Goal: Find specific page/section: Find specific page/section

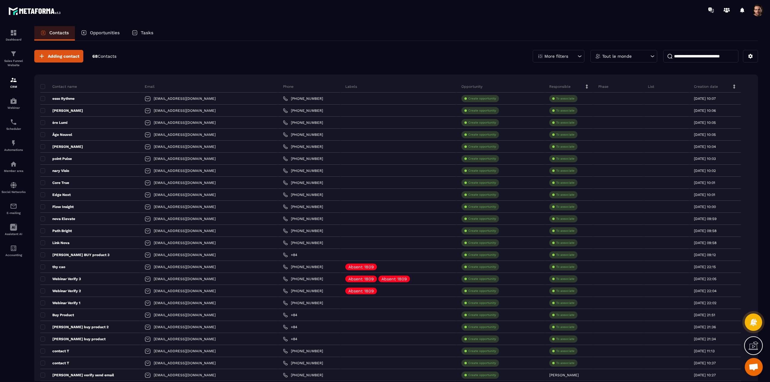
click at [553, 54] on p "More filters" at bounding box center [556, 56] width 24 height 4
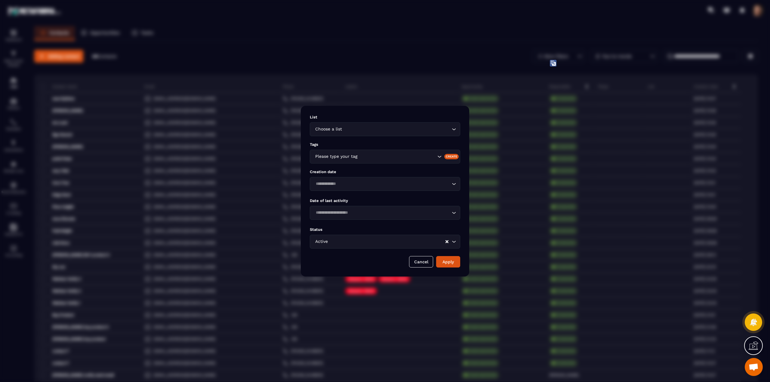
click at [350, 129] on input "Search for option" at bounding box center [396, 129] width 107 height 7
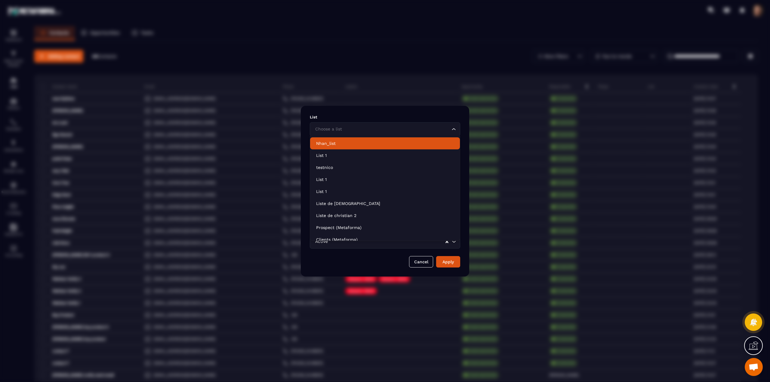
click at [344, 144] on p "Nhan_list" at bounding box center [385, 143] width 138 height 6
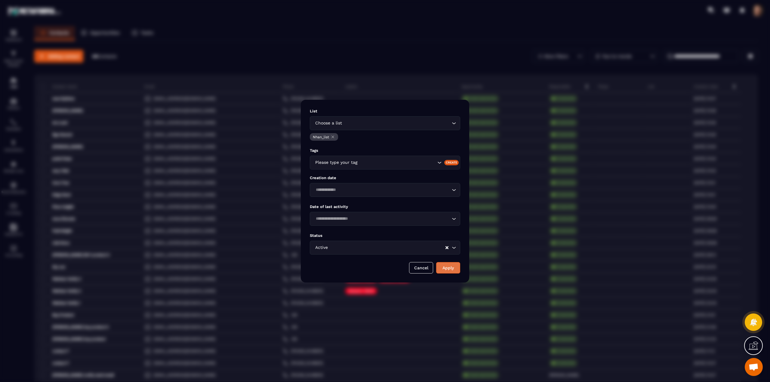
click at [445, 268] on button "Apply" at bounding box center [448, 267] width 24 height 11
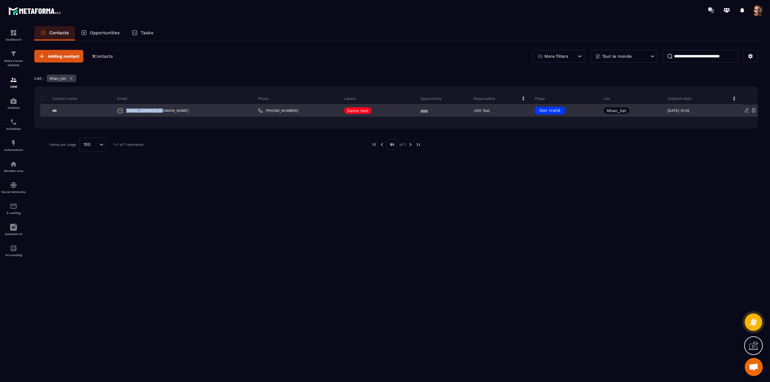
drag, startPoint x: 167, startPoint y: 110, endPoint x: 132, endPoint y: 112, distance: 35.5
click at [132, 112] on div "[EMAIL_ADDRESS][DOMAIN_NAME]" at bounding box center [183, 111] width 140 height 12
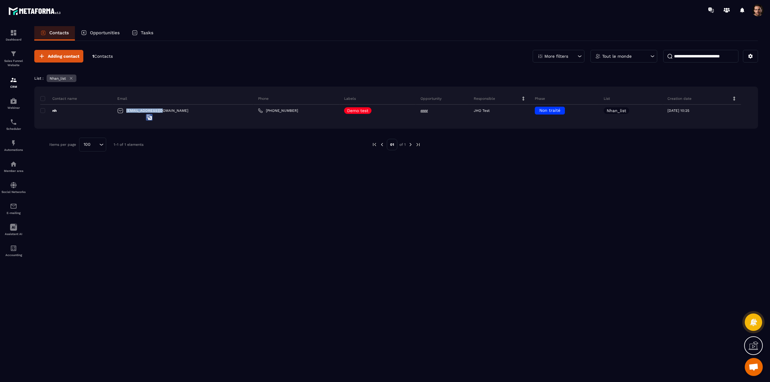
copy p "[EMAIL_ADDRESS][DOMAIN_NAME]"
